Goal: Transaction & Acquisition: Purchase product/service

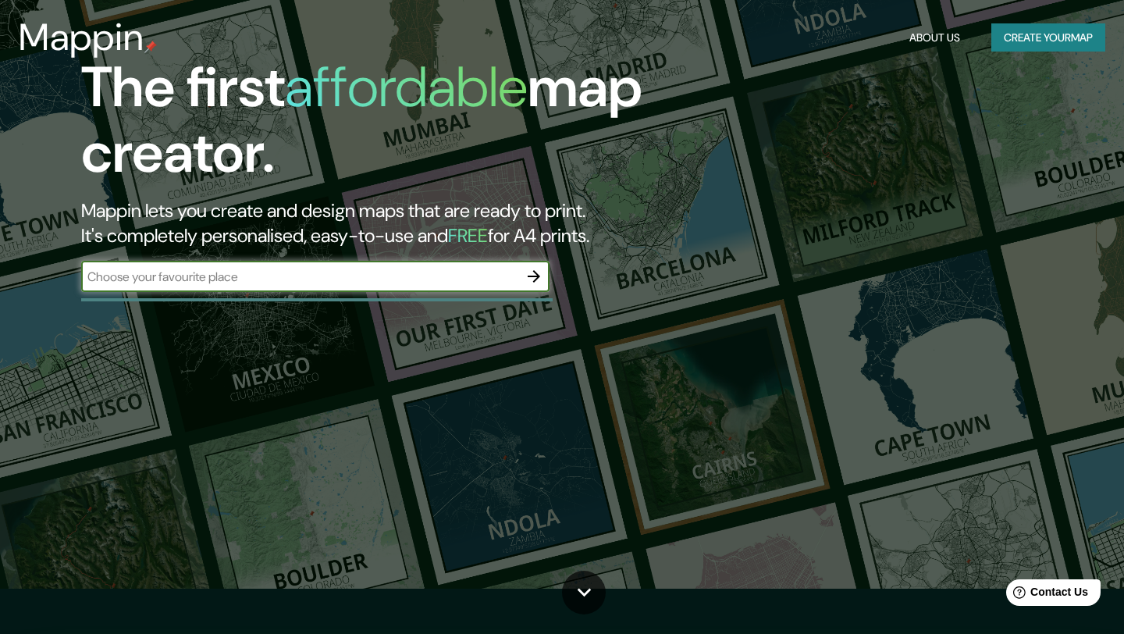
scroll to position [44, 0]
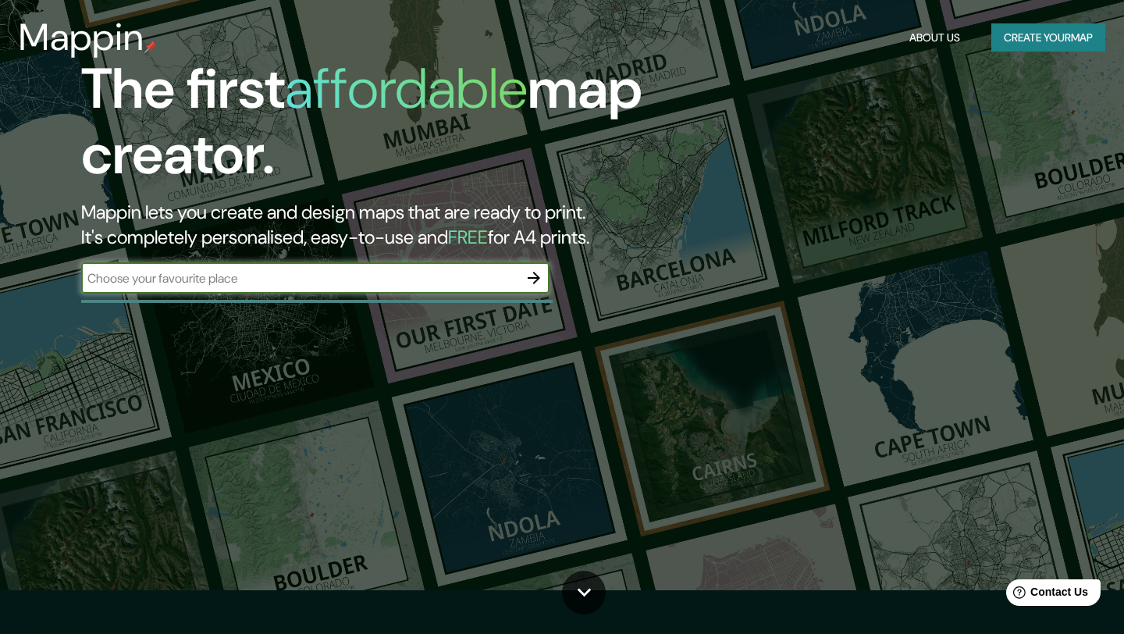
click at [265, 276] on input "text" at bounding box center [299, 278] width 437 height 18
type input "noida"
click at [528, 276] on icon "button" at bounding box center [533, 277] width 19 height 19
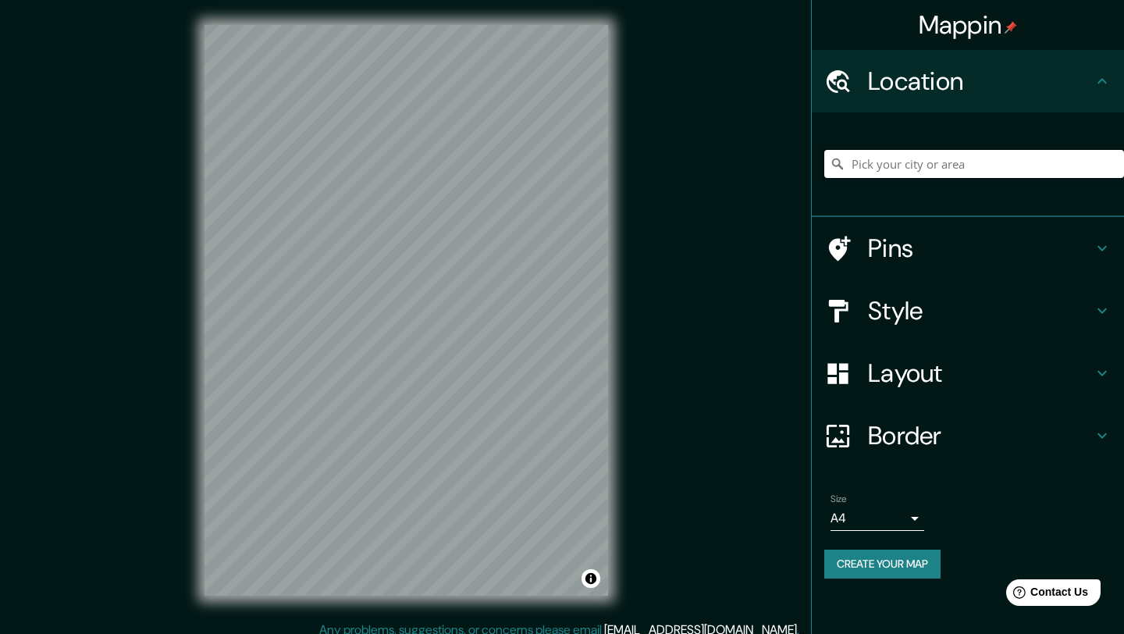
click at [885, 172] on input "Pick your city or area" at bounding box center [974, 164] width 300 height 28
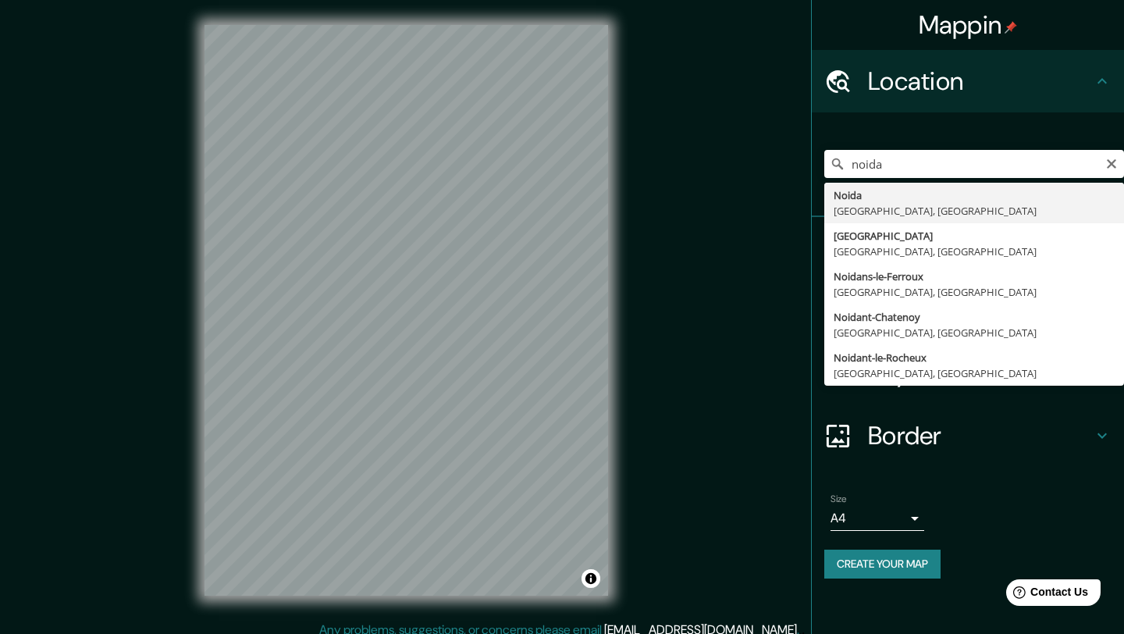
type input "[GEOGRAPHIC_DATA], [GEOGRAPHIC_DATA], [GEOGRAPHIC_DATA]"
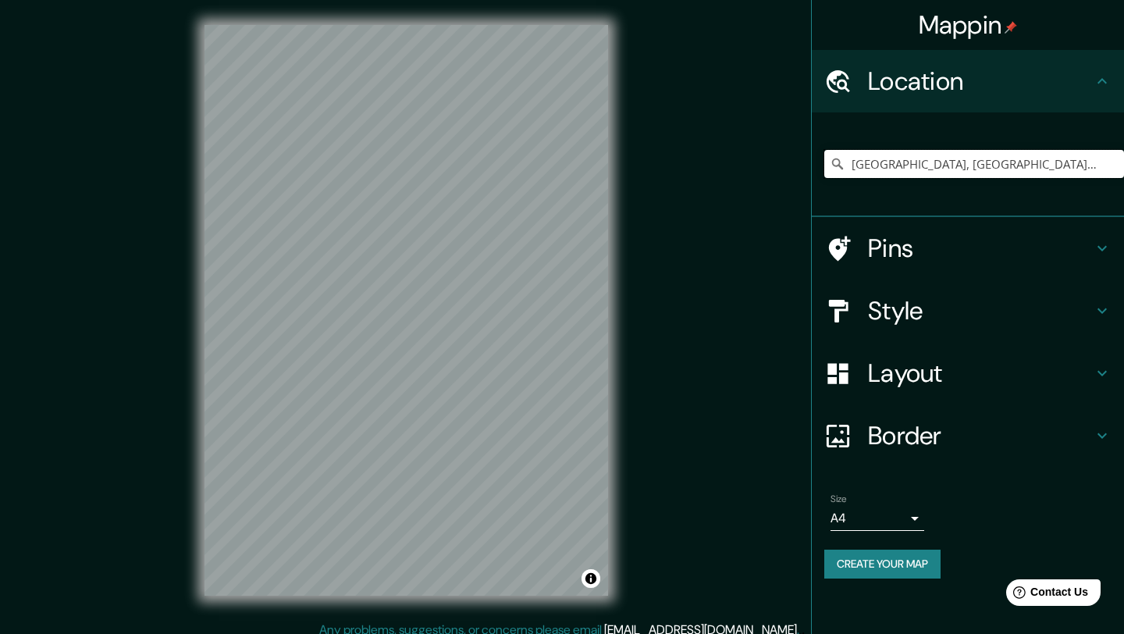
scroll to position [12, 0]
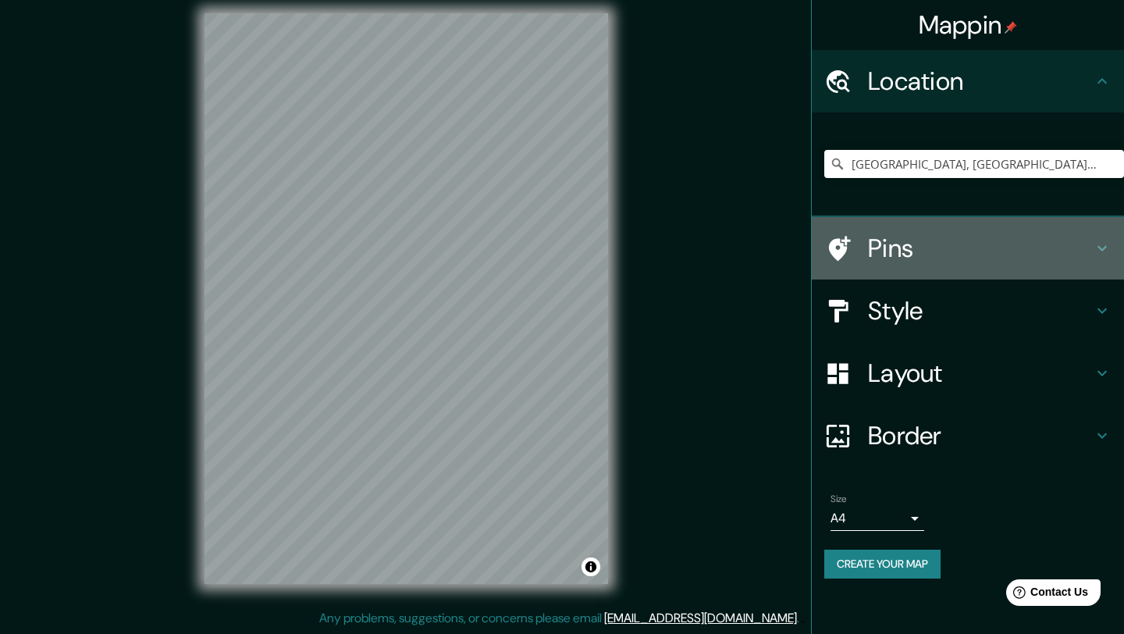
click at [980, 235] on h4 "Pins" at bounding box center [980, 248] width 225 height 31
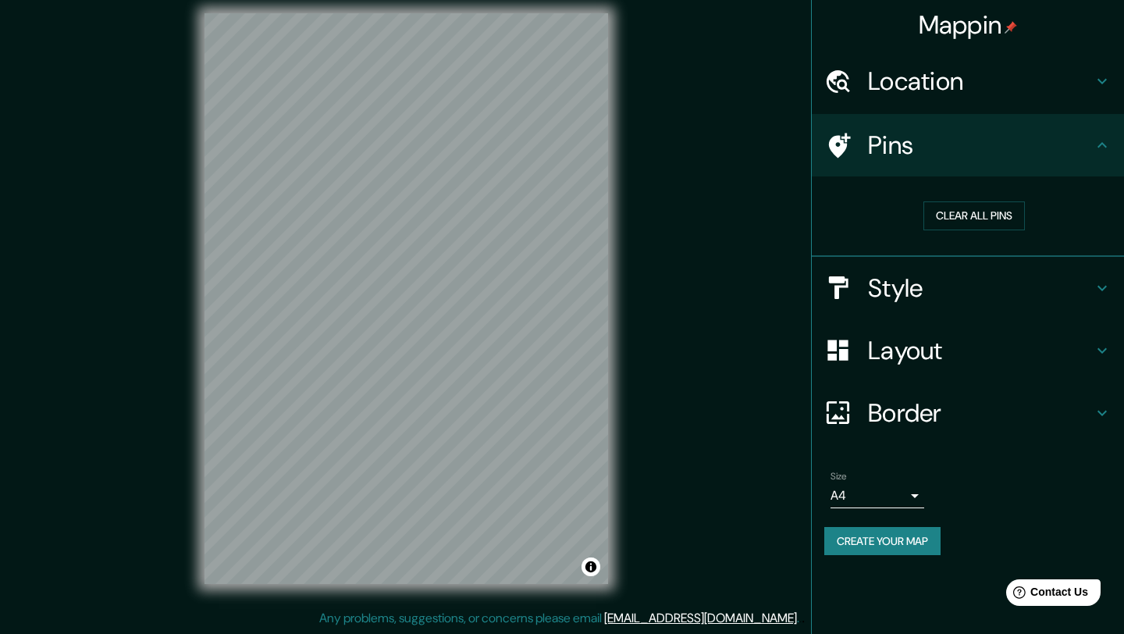
click at [950, 287] on h4 "Style" at bounding box center [980, 287] width 225 height 31
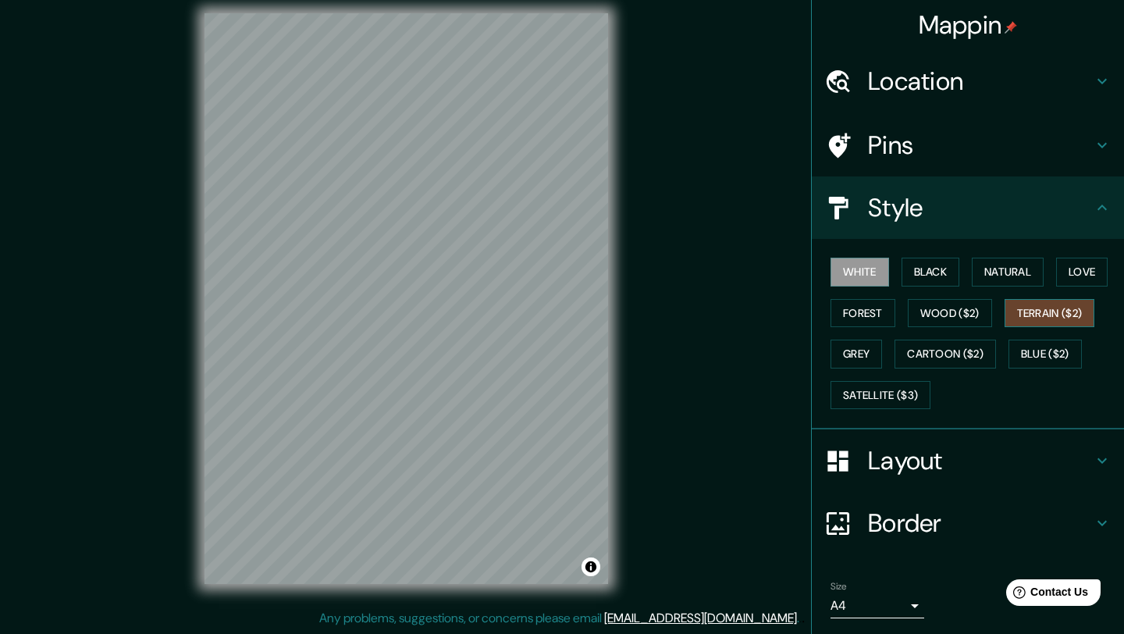
click at [1044, 318] on button "Terrain ($2)" at bounding box center [1050, 313] width 91 height 29
click at [964, 350] on button "Cartoon ($2)" at bounding box center [944, 354] width 101 height 29
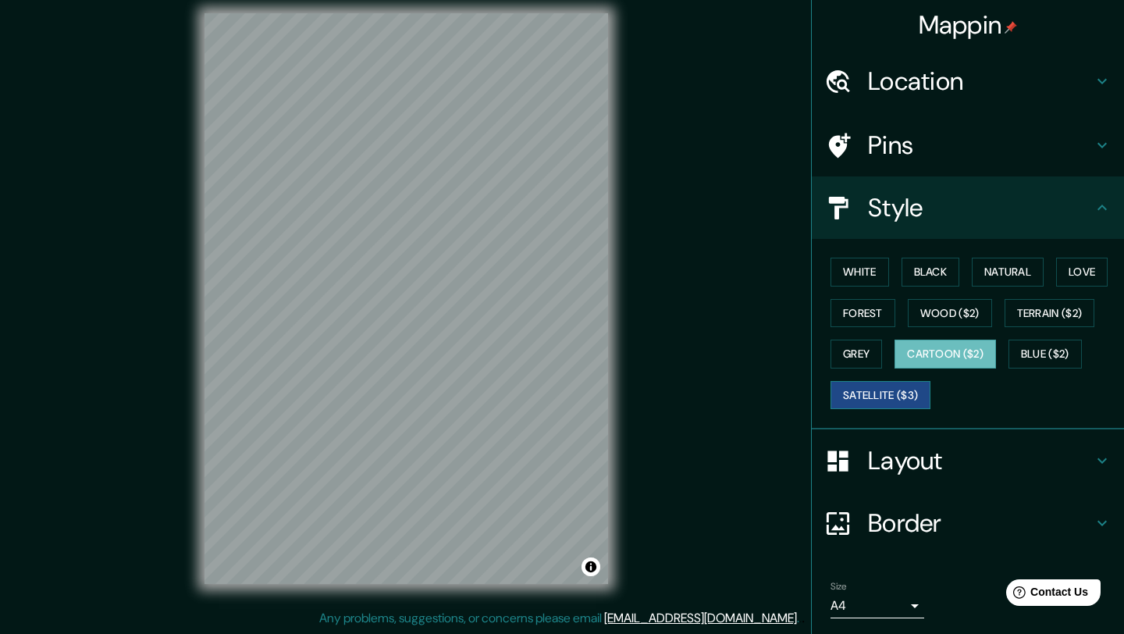
click at [877, 402] on button "Satellite ($3)" at bounding box center [880, 395] width 100 height 29
click at [952, 318] on button "Wood ($2)" at bounding box center [950, 313] width 84 height 29
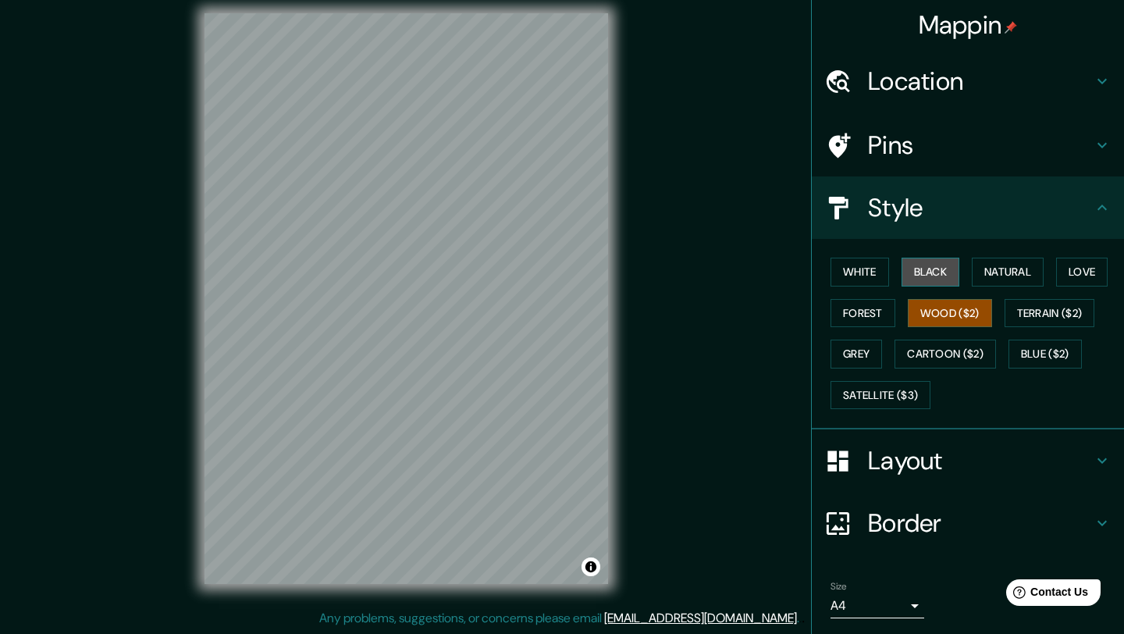
click at [930, 279] on button "Black" at bounding box center [930, 272] width 59 height 29
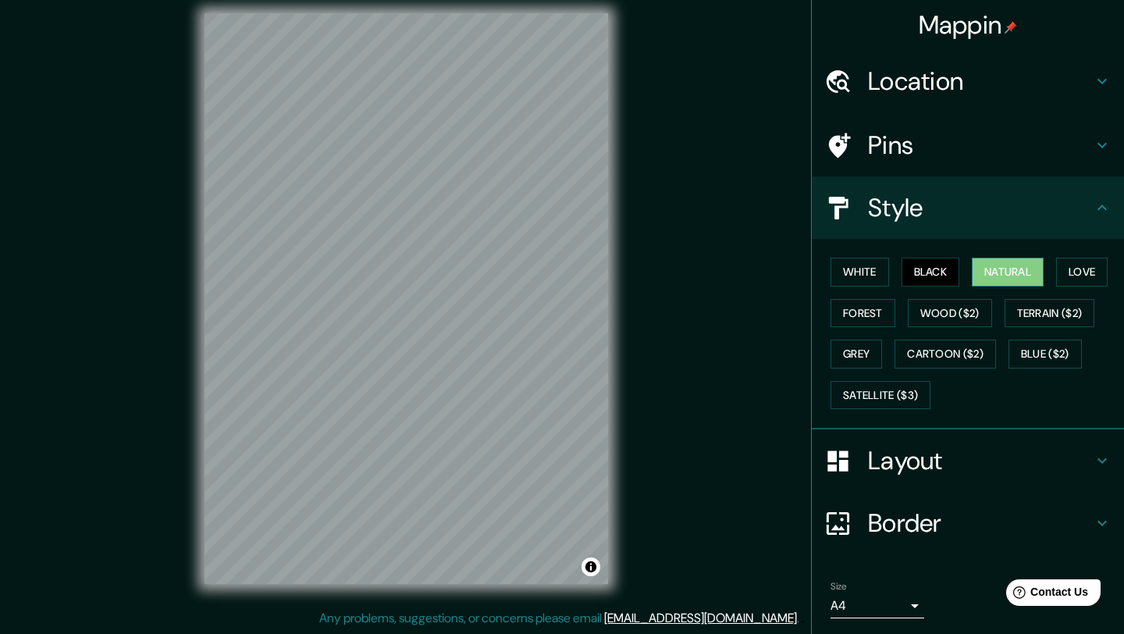
click at [991, 267] on button "Natural" at bounding box center [1008, 272] width 72 height 29
click at [1086, 268] on button "Love" at bounding box center [1082, 272] width 52 height 29
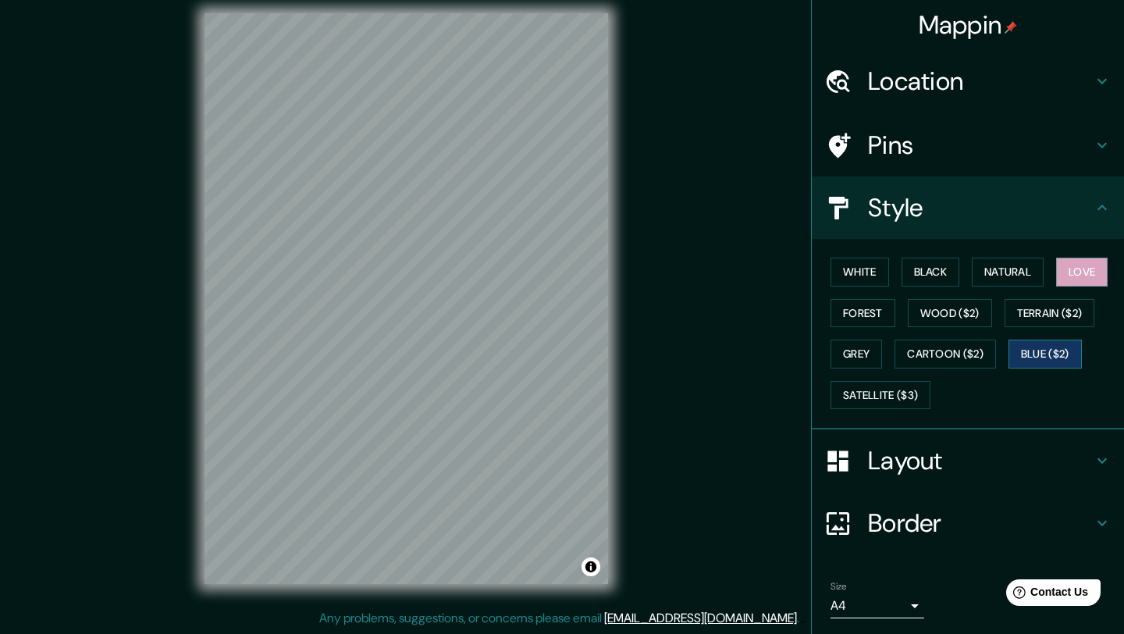
click at [1040, 358] on button "Blue ($2)" at bounding box center [1044, 354] width 73 height 29
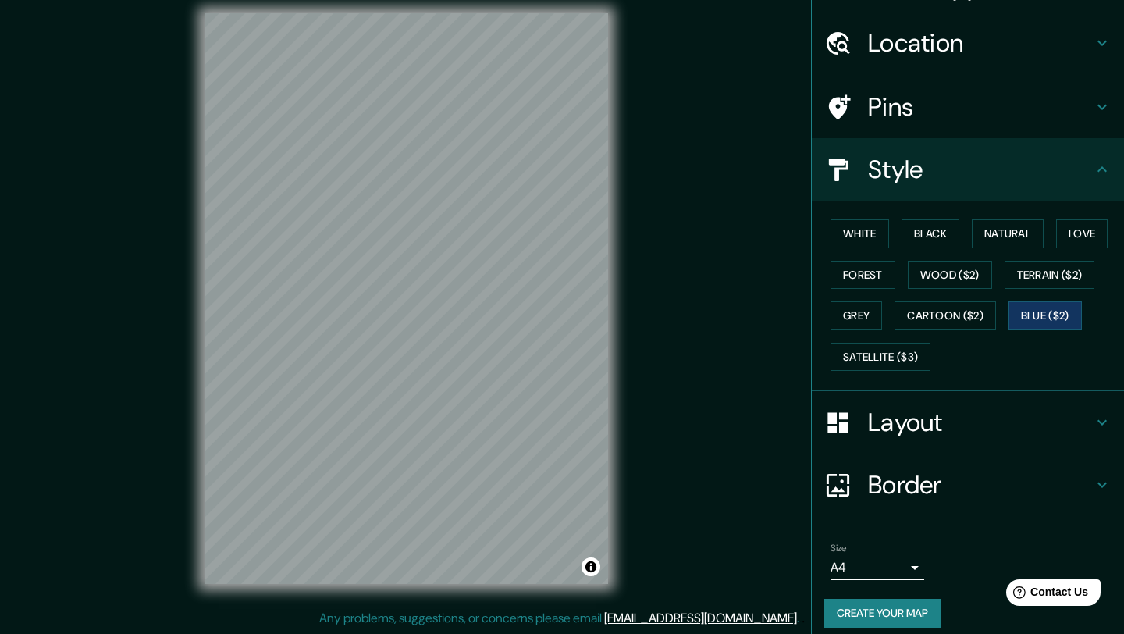
scroll to position [39, 0]
click at [969, 491] on h4 "Border" at bounding box center [980, 483] width 225 height 31
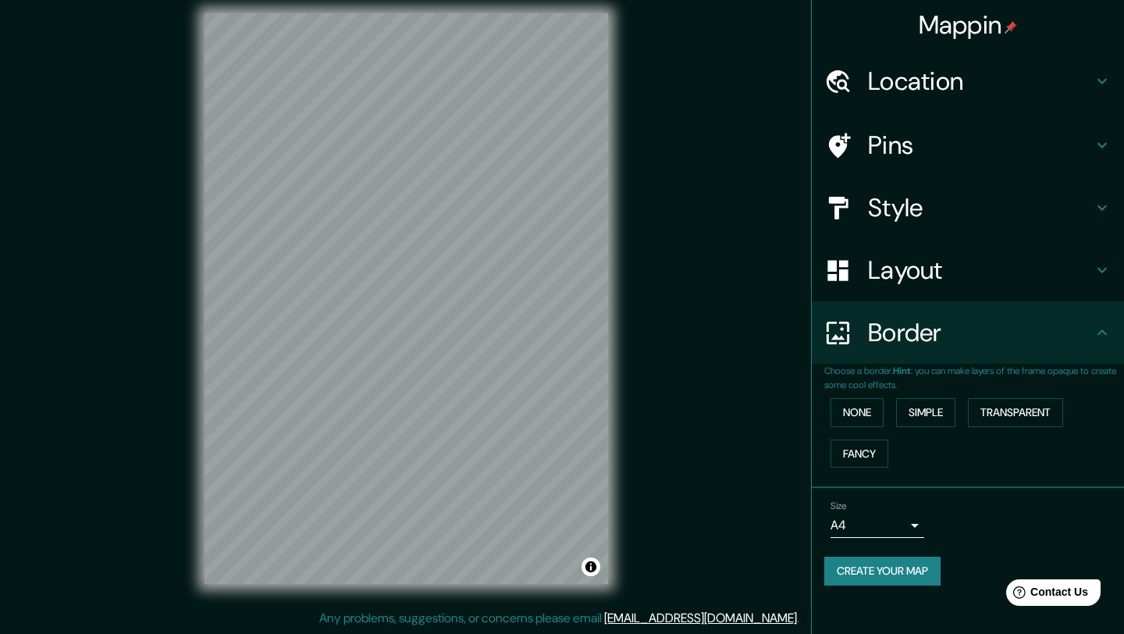
scroll to position [0, 0]
